Goal: Task Accomplishment & Management: Manage account settings

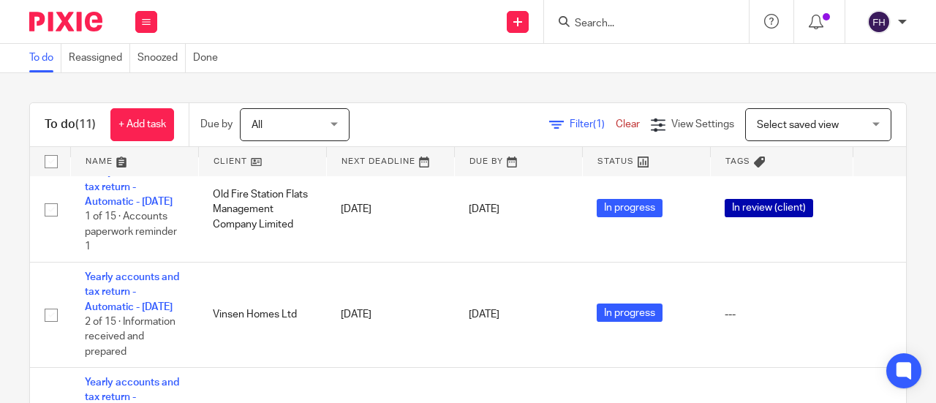
scroll to position [175, 0]
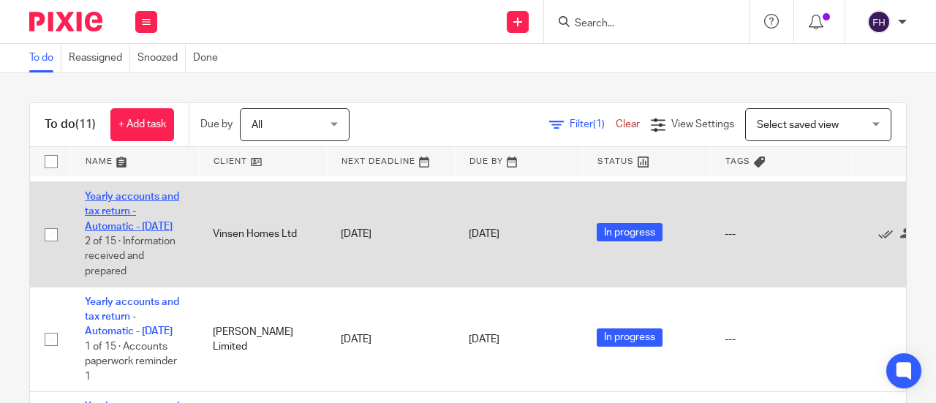
click at [159, 208] on link "Yearly accounts and tax return - Automatic - [DATE]" at bounding box center [132, 212] width 94 height 40
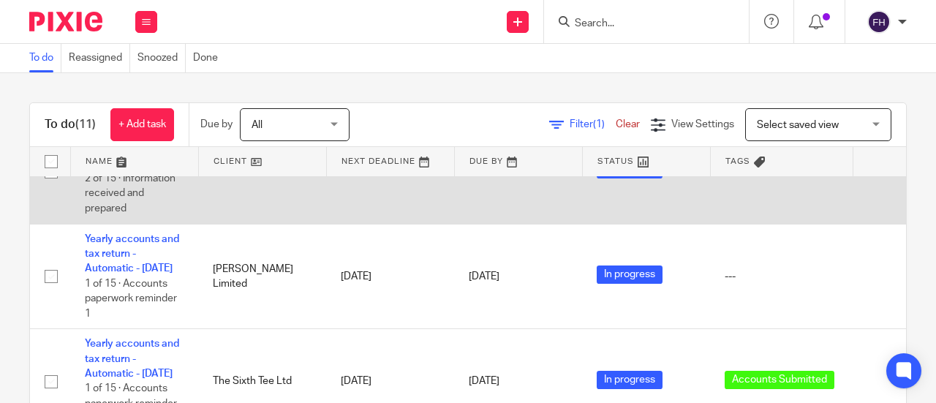
scroll to position [0, 0]
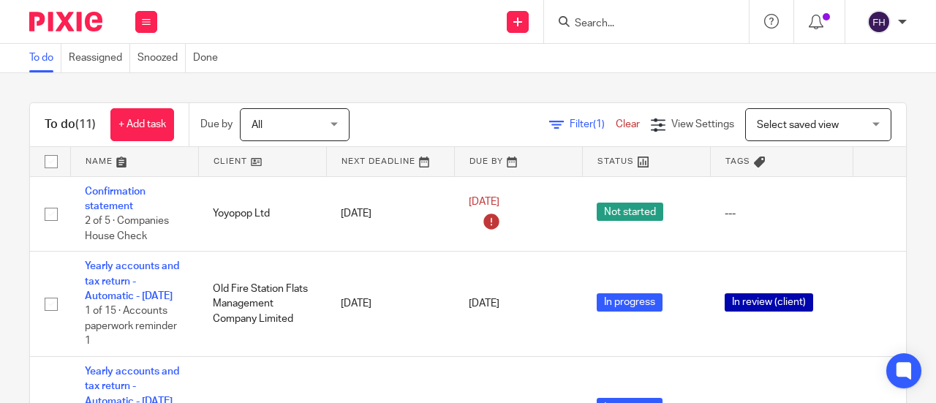
click at [341, 14] on div "Send new email Create task Add client Get Support Contact via email Check our d…" at bounding box center [554, 21] width 764 height 43
click at [322, 31] on div "Send new email Create task Add client Get Support Contact via email Check our d…" at bounding box center [554, 21] width 764 height 43
click at [320, 6] on div "Send new email Create task Add client Get Support Contact via email Check our d…" at bounding box center [554, 21] width 764 height 43
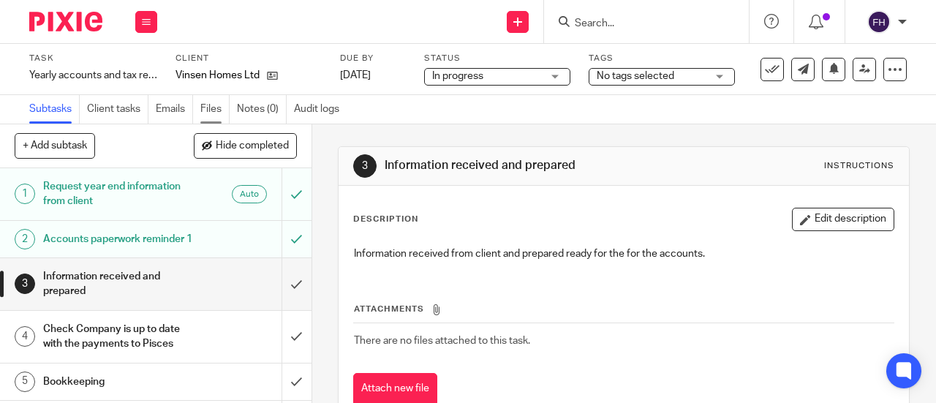
click at [207, 108] on link "Files" at bounding box center [214, 109] width 29 height 29
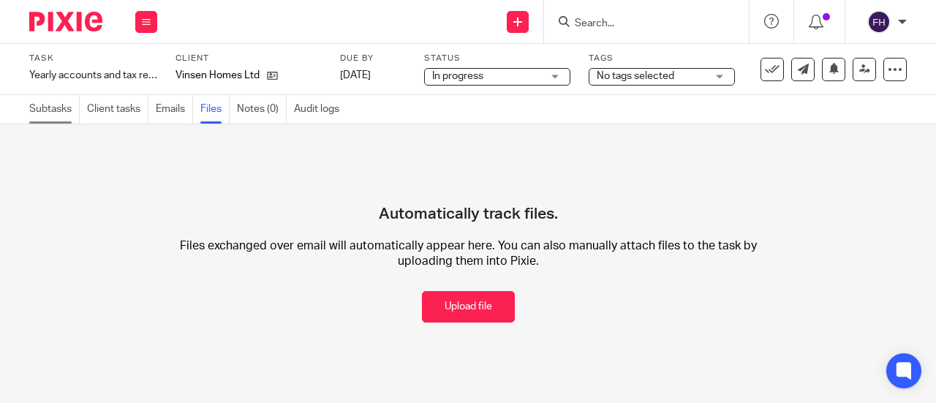
click at [66, 108] on link "Subtasks" at bounding box center [54, 109] width 50 height 29
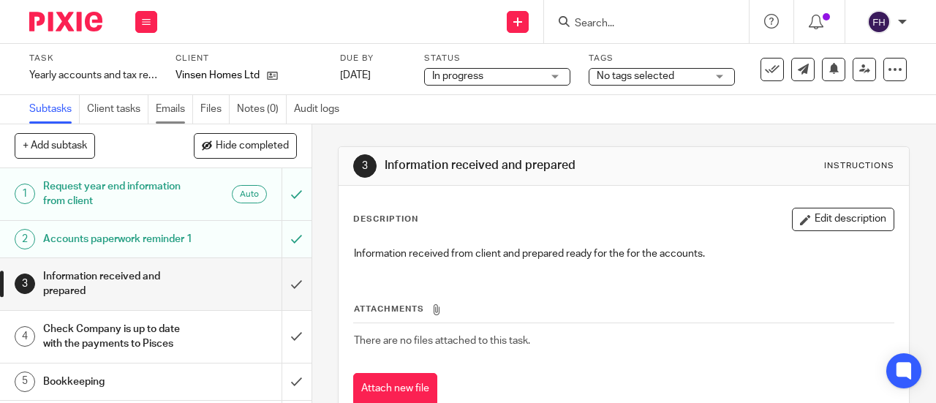
click at [176, 112] on link "Emails" at bounding box center [174, 109] width 37 height 29
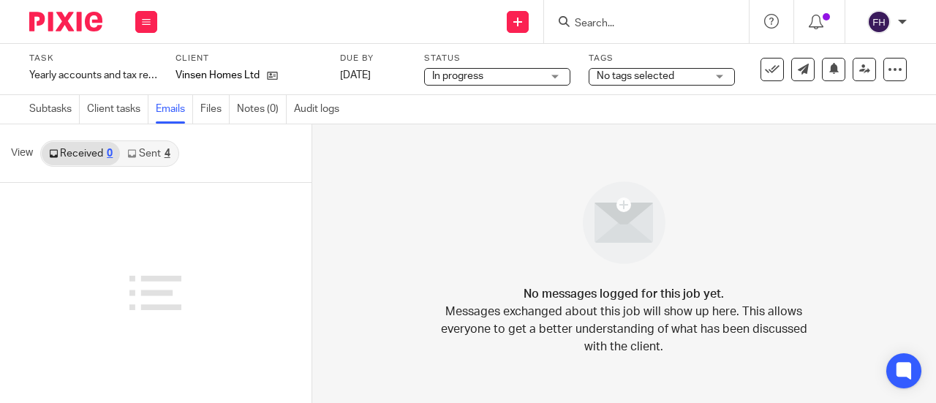
click at [140, 154] on link "Sent 4" at bounding box center [148, 153] width 57 height 23
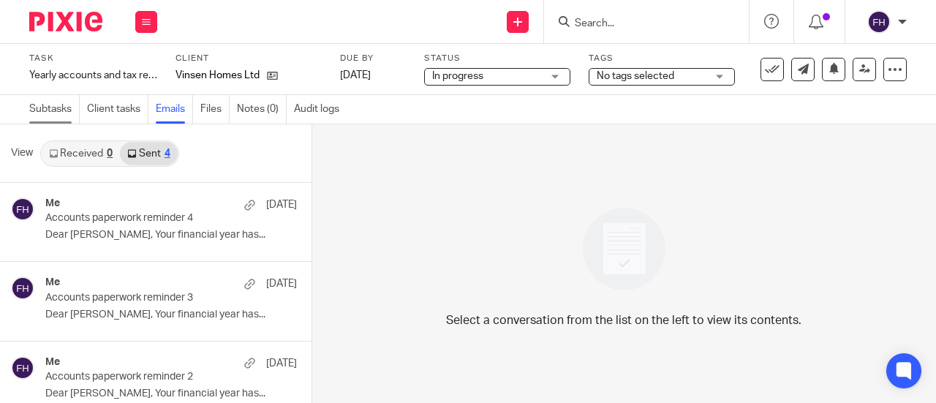
click at [50, 110] on link "Subtasks" at bounding box center [54, 109] width 50 height 29
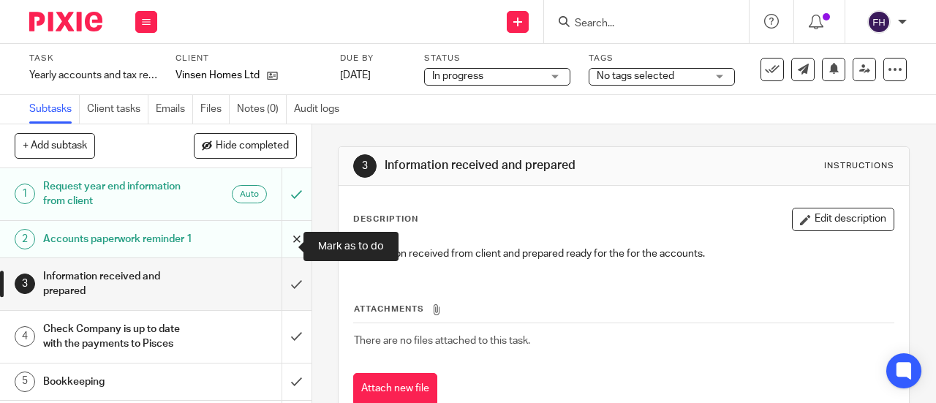
click at [285, 244] on input "submit" at bounding box center [156, 239] width 312 height 37
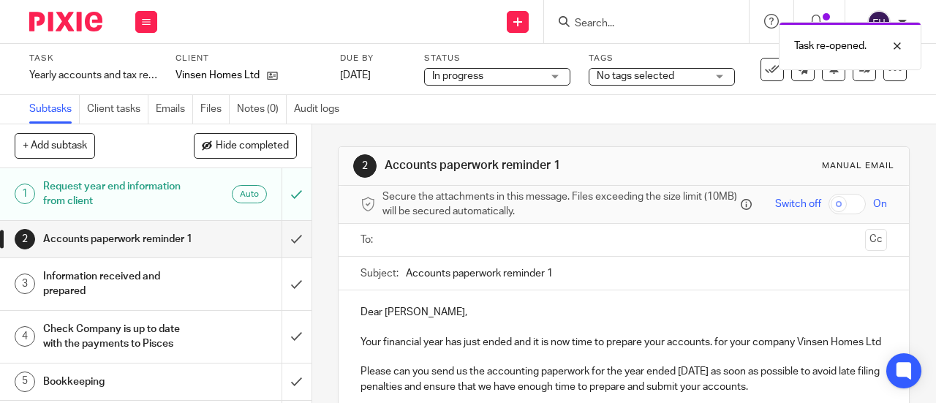
click at [557, 276] on input "Accounts paperwork reminder 1" at bounding box center [646, 273] width 481 height 33
type input "Accounts paperwork reminder 5"
click at [520, 245] on input "text" at bounding box center [624, 240] width 472 height 17
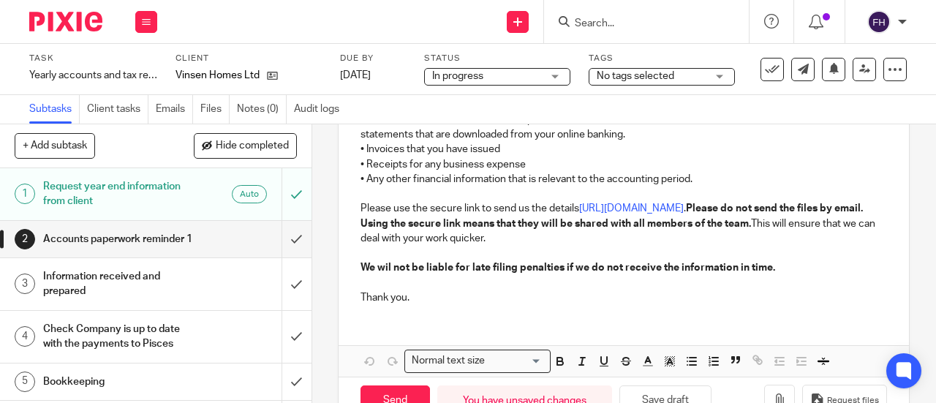
scroll to position [405, 0]
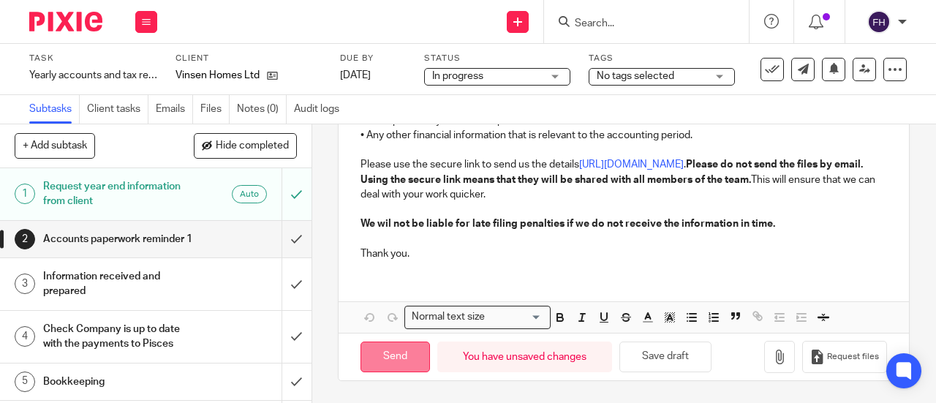
click at [402, 350] on input "Send" at bounding box center [395, 357] width 69 height 31
type input "Sent"
